Goal: Task Accomplishment & Management: Use online tool/utility

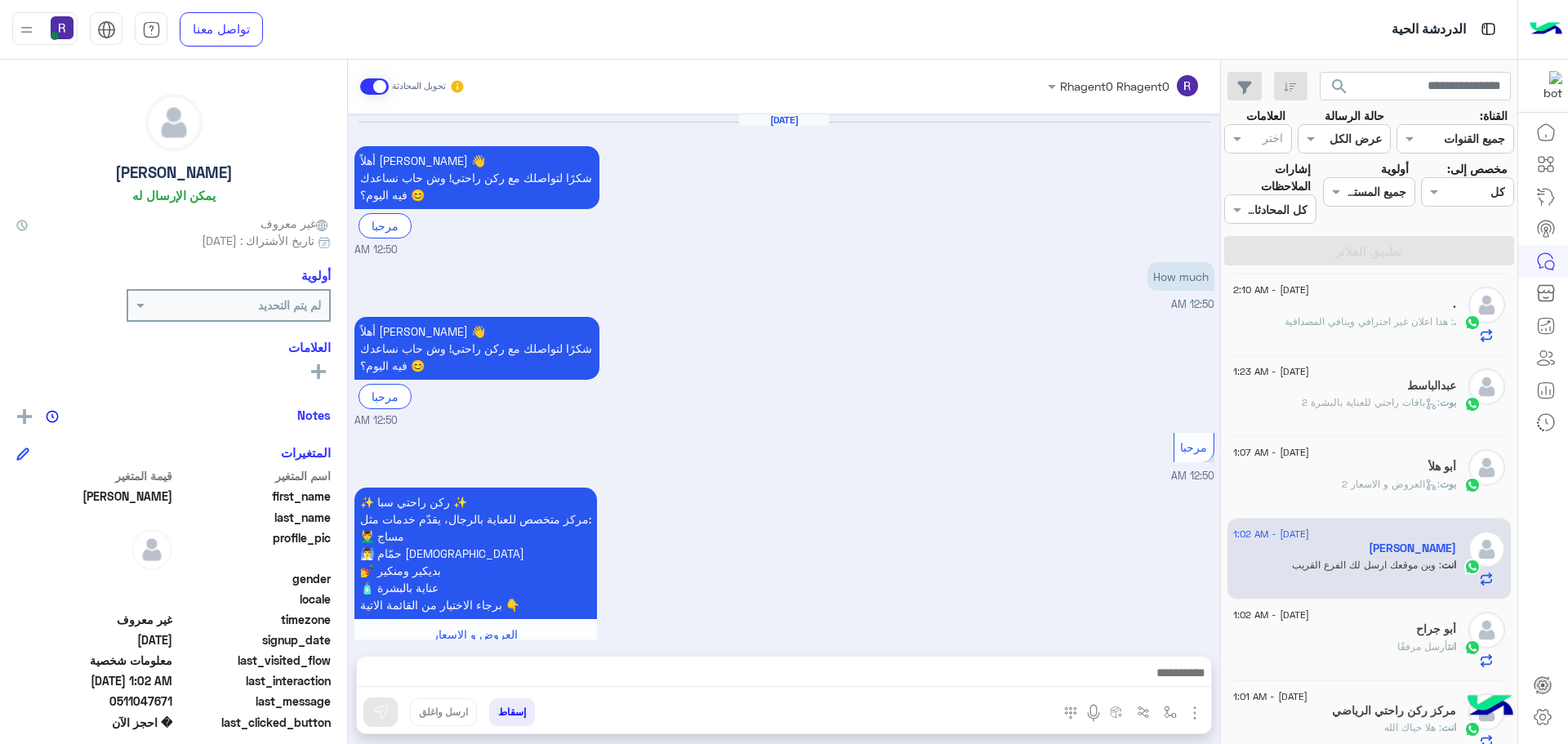
scroll to position [1284, 0]
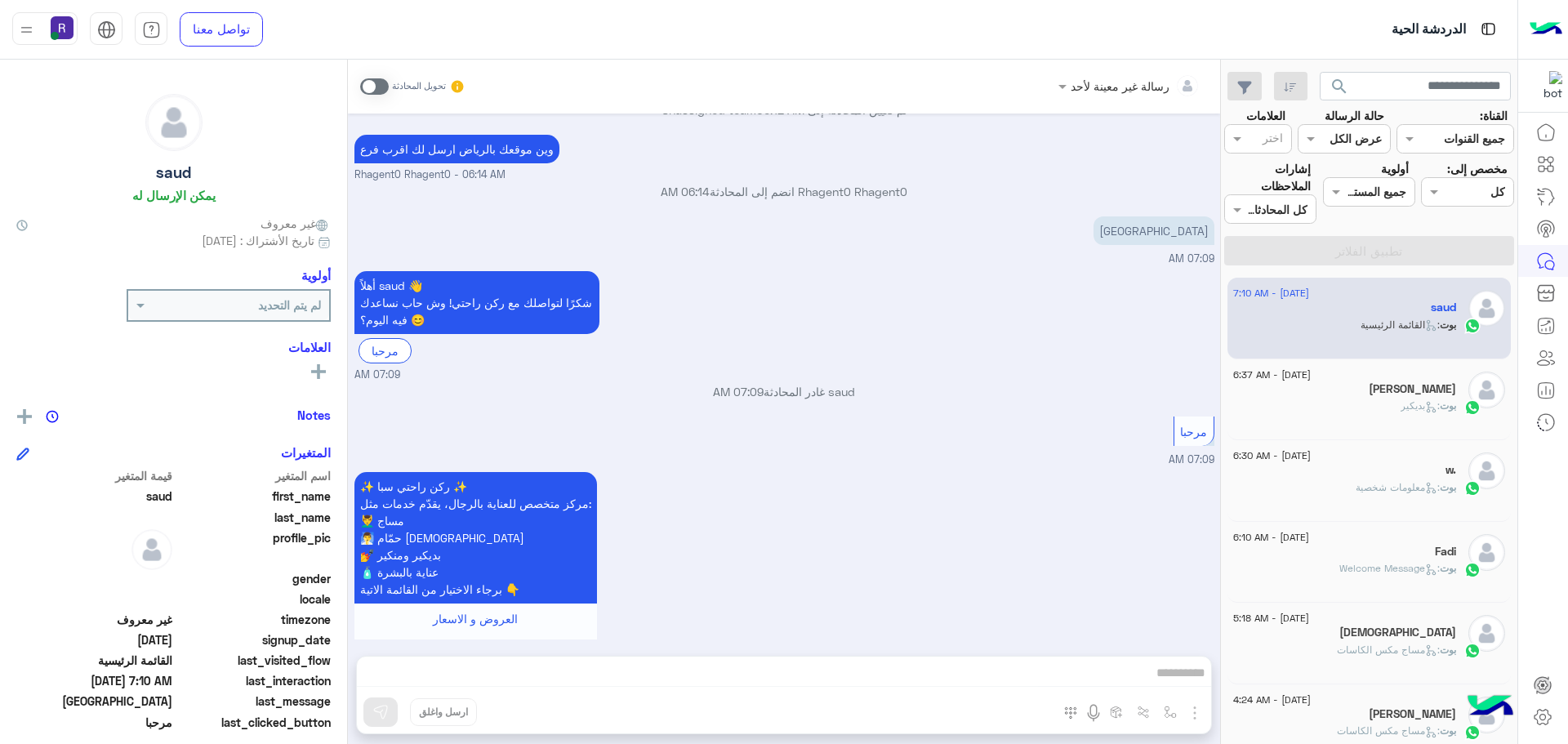
scroll to position [1086, 0]
